Goal: Task Accomplishment & Management: Use online tool/utility

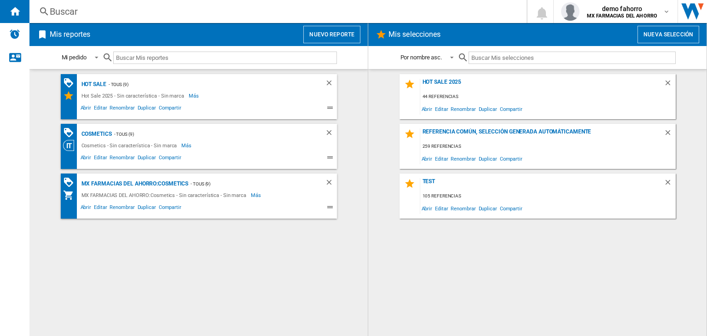
click at [330, 38] on button "Nuevo reporte" at bounding box center [331, 34] width 57 height 17
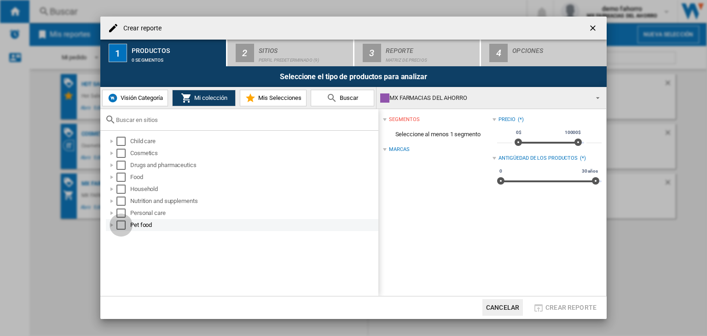
click at [121, 229] on div "Select" at bounding box center [120, 224] width 9 height 9
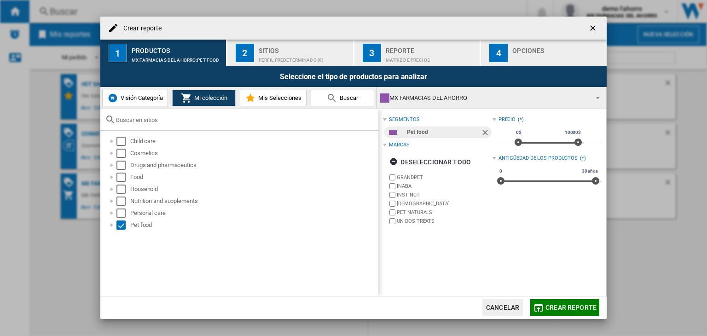
click at [253, 54] on div "2" at bounding box center [245, 53] width 18 height 18
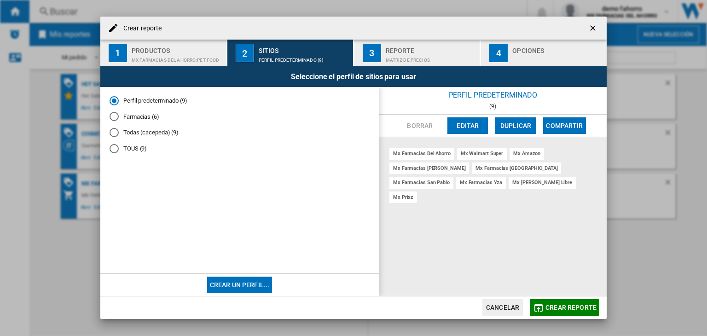
click at [580, 304] on span "Crear reporte" at bounding box center [570, 307] width 51 height 7
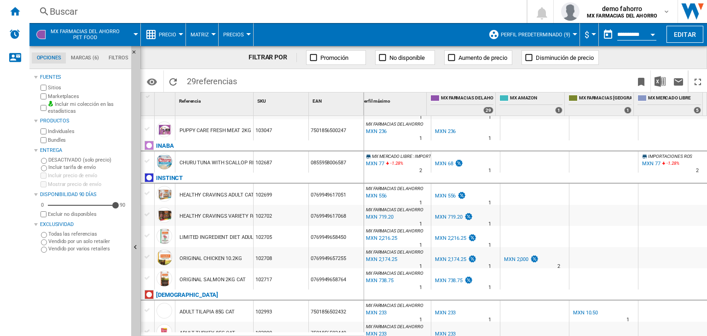
scroll to position [464, 0]
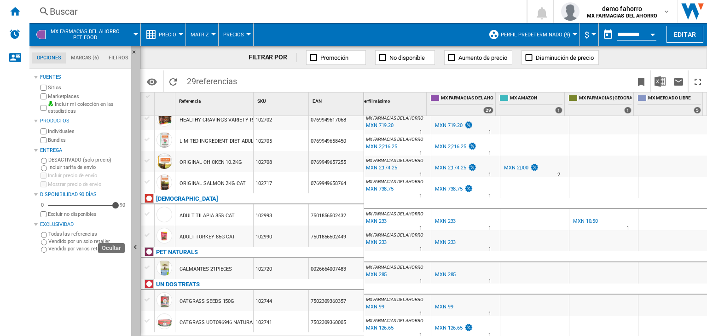
click at [134, 256] on button "Ocultar" at bounding box center [135, 247] width 9 height 403
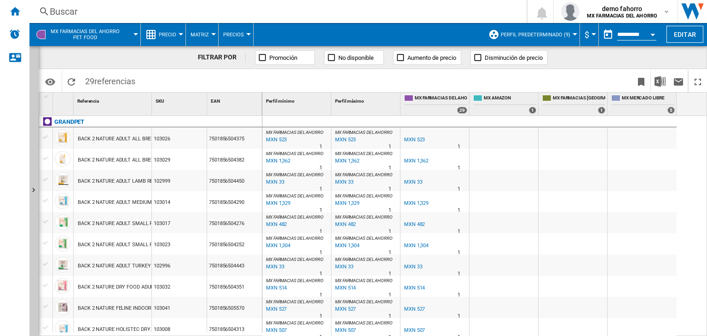
scroll to position [0, 0]
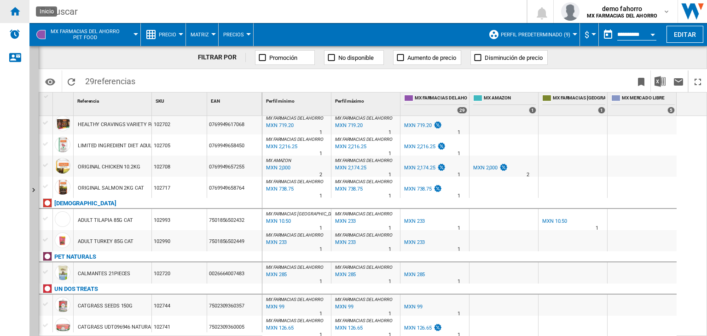
click at [13, 10] on ng-md-icon "Inicio" at bounding box center [14, 11] width 11 height 11
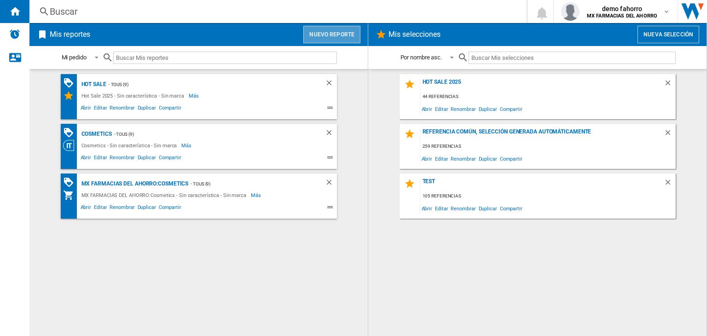
click at [339, 39] on button "Nuevo reporte" at bounding box center [331, 34] width 57 height 17
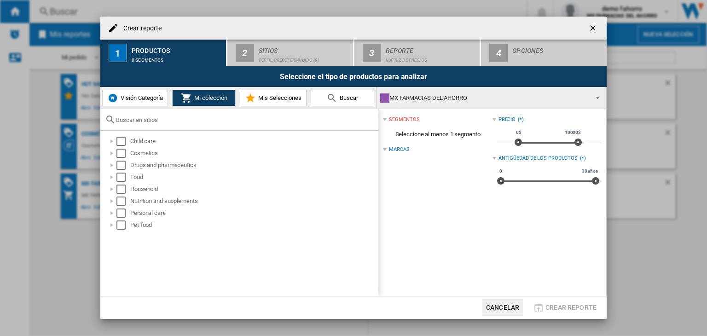
click at [156, 98] on span "Visión Categoría" at bounding box center [140, 97] width 45 height 7
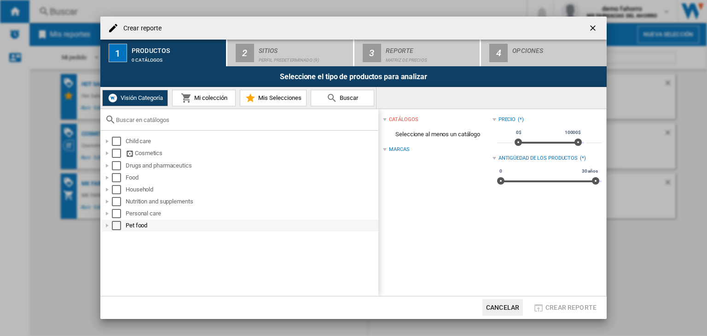
click at [118, 225] on div "Select" at bounding box center [116, 225] width 9 height 9
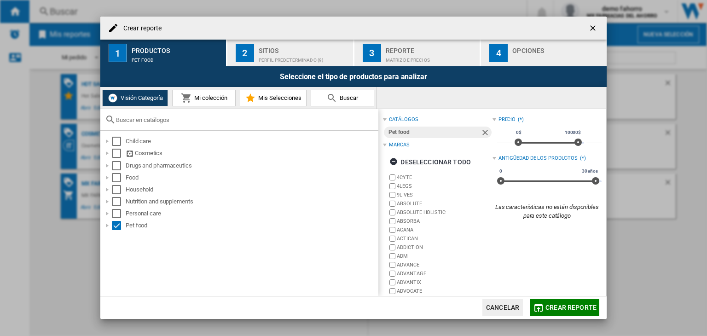
click at [261, 61] on div "Perfil predeterminado (9)" at bounding box center [304, 58] width 91 height 10
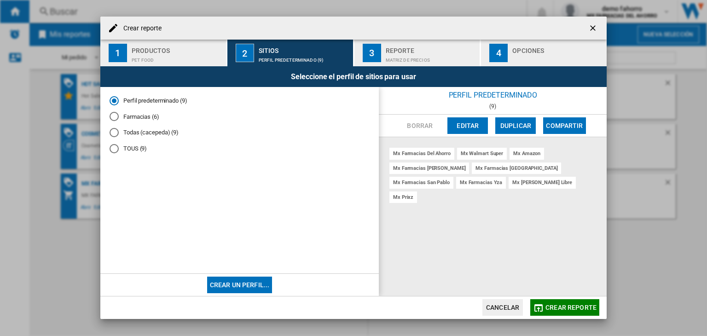
click at [558, 316] on md-dialog-actions "Cancelar Crear reporte" at bounding box center [353, 307] width 506 height 23
click at [557, 307] on span "Crear reporte" at bounding box center [570, 307] width 51 height 7
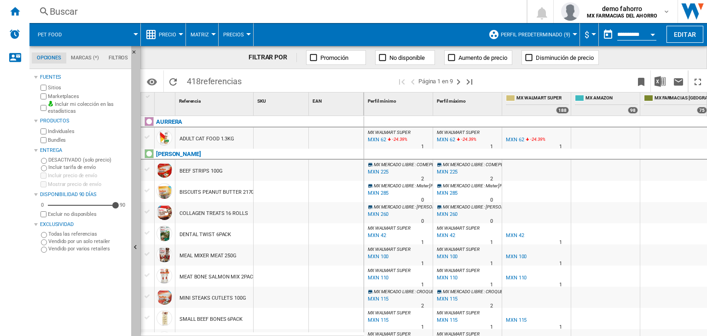
click at [133, 249] on ng-md-icon "Ocultar" at bounding box center [136, 248] width 11 height 11
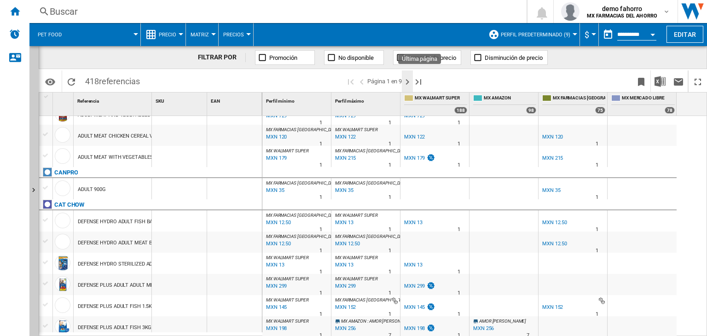
click at [406, 83] on ng-md-icon "Página siguiente" at bounding box center [407, 81] width 11 height 11
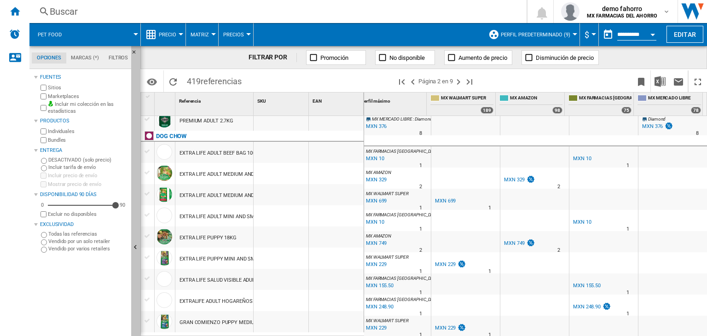
click at [133, 269] on button "Ocultar" at bounding box center [135, 247] width 9 height 403
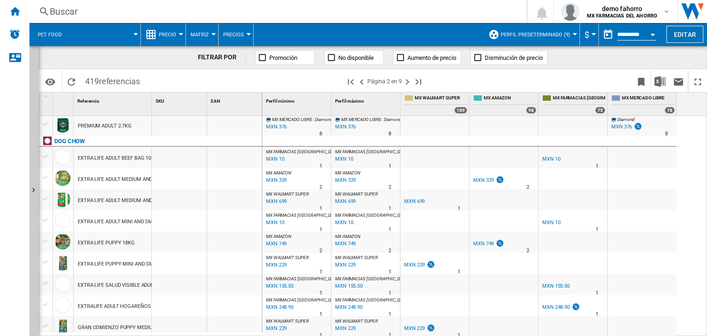
click at [89, 35] on span at bounding box center [105, 34] width 61 height 23
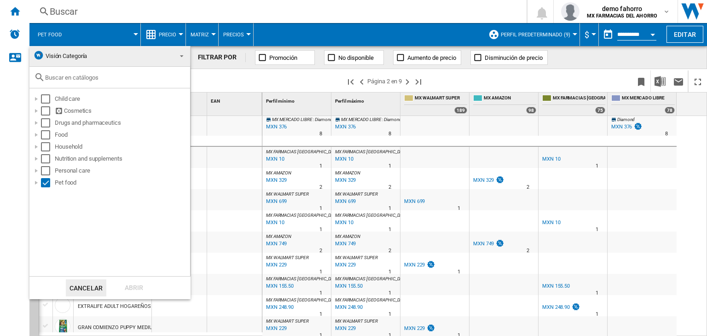
click at [166, 29] on md-backdrop at bounding box center [353, 168] width 707 height 336
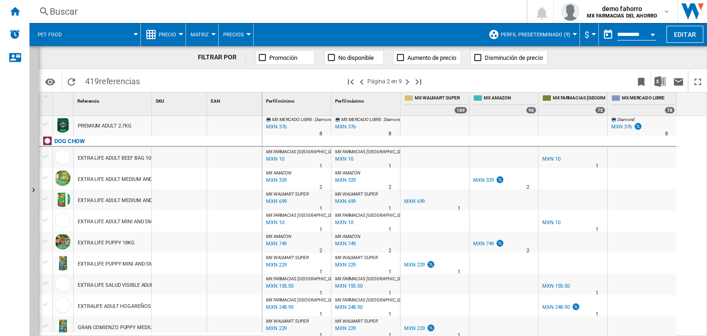
click at [166, 29] on button "Precio" at bounding box center [170, 34] width 22 height 23
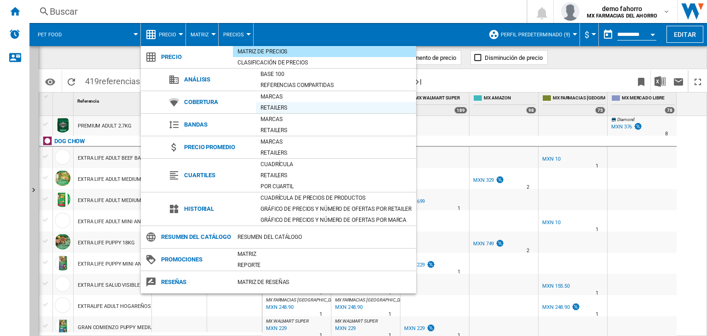
click at [293, 107] on div "Retailers" at bounding box center [336, 107] width 160 height 9
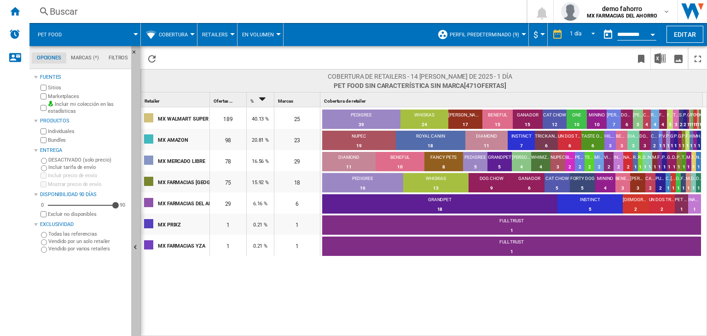
click at [135, 233] on button "Ocultar" at bounding box center [135, 247] width 9 height 403
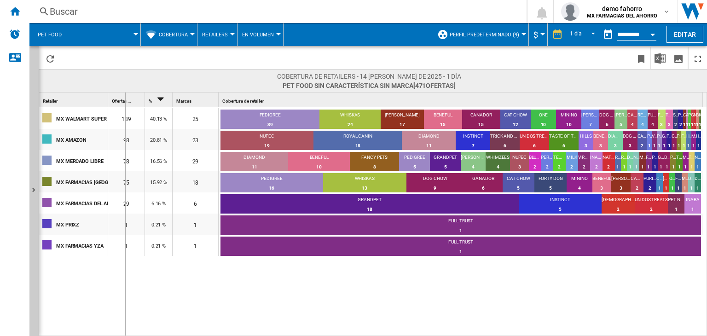
drag, startPoint x: 109, startPoint y: 99, endPoint x: 132, endPoint y: 104, distance: 23.9
